Goal: Information Seeking & Learning: Learn about a topic

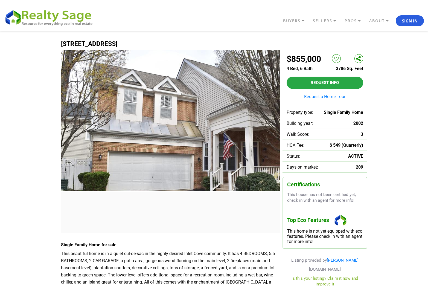
type input "Enter an address"
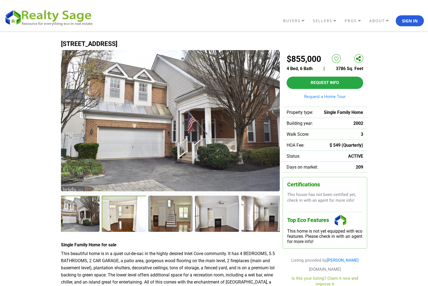
click at [122, 217] on div at bounding box center [124, 213] width 45 height 37
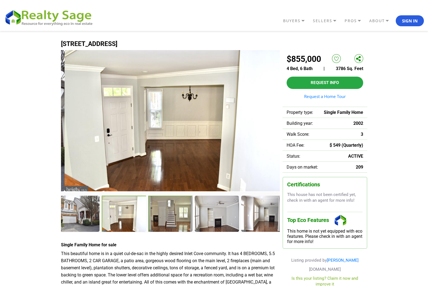
click at [172, 218] on div at bounding box center [170, 213] width 45 height 37
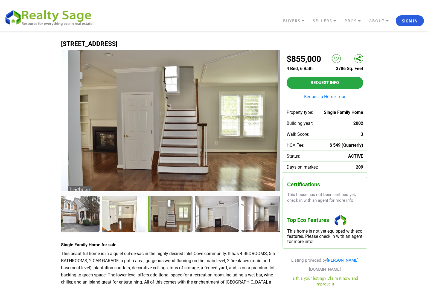
click at [218, 221] on div at bounding box center [217, 213] width 45 height 37
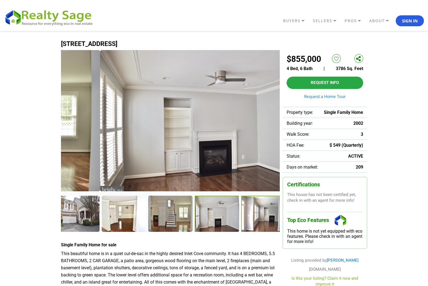
click at [259, 221] on div at bounding box center [263, 213] width 45 height 37
